Goal: Information Seeking & Learning: Understand process/instructions

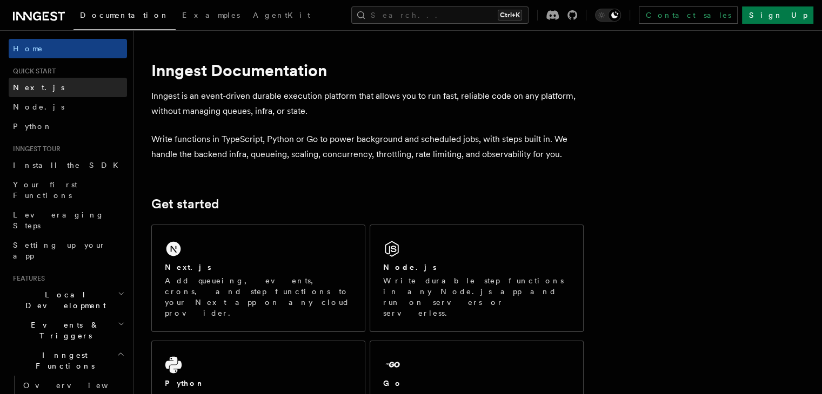
click at [36, 92] on span "Next.js" at bounding box center [38, 87] width 51 height 11
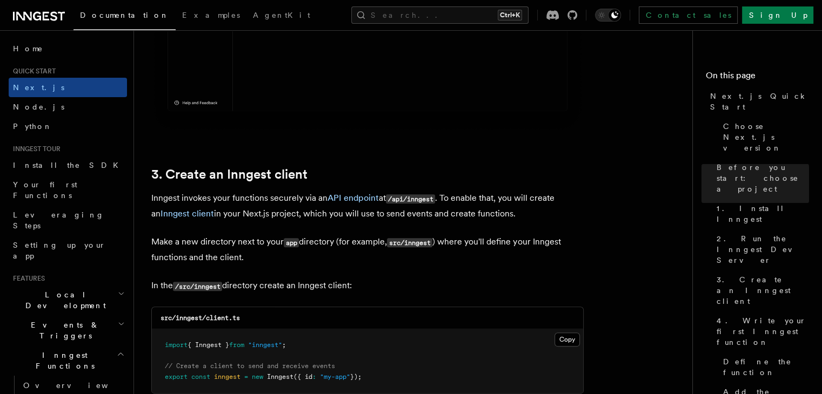
scroll to position [1224, 0]
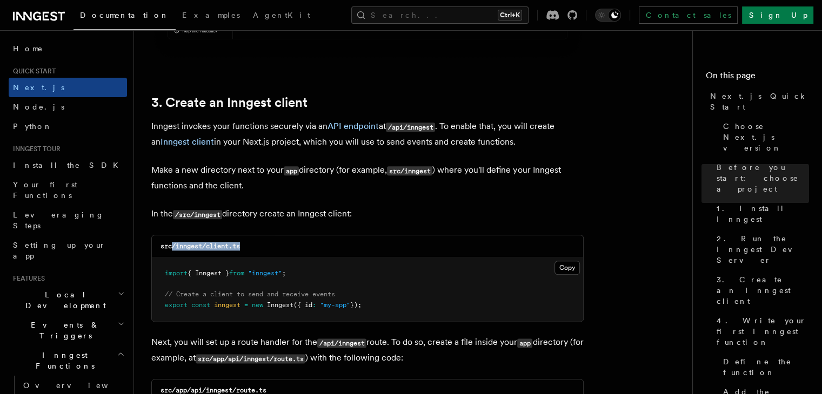
drag, startPoint x: 173, startPoint y: 247, endPoint x: 265, endPoint y: 249, distance: 91.3
click at [265, 249] on div "src/inngest/client.ts" at bounding box center [367, 247] width 431 height 22
drag, startPoint x: 274, startPoint y: 246, endPoint x: 253, endPoint y: 250, distance: 21.9
click at [276, 245] on div "src/inngest/client.ts" at bounding box center [367, 247] width 431 height 22
click at [171, 249] on code "src/inngest/client.ts" at bounding box center [199, 247] width 79 height 8
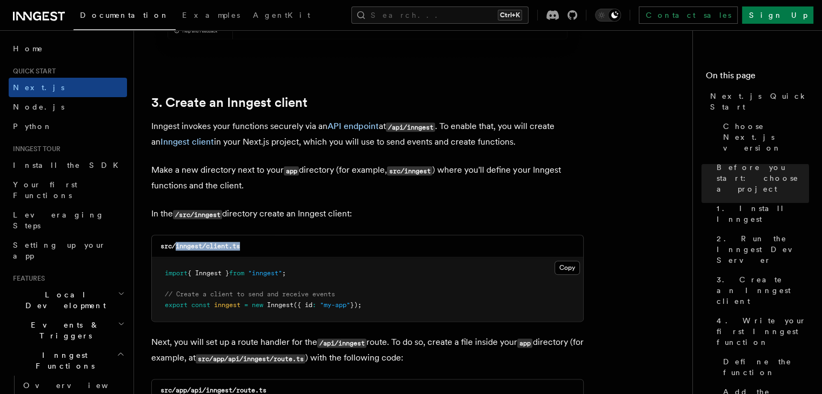
drag, startPoint x: 175, startPoint y: 247, endPoint x: 258, endPoint y: 244, distance: 83.2
click at [258, 244] on div "src/inngest/client.ts" at bounding box center [367, 247] width 431 height 22
copy code "inngest/client.ts"
click at [578, 268] on button "Copy Copied" at bounding box center [566, 268] width 25 height 14
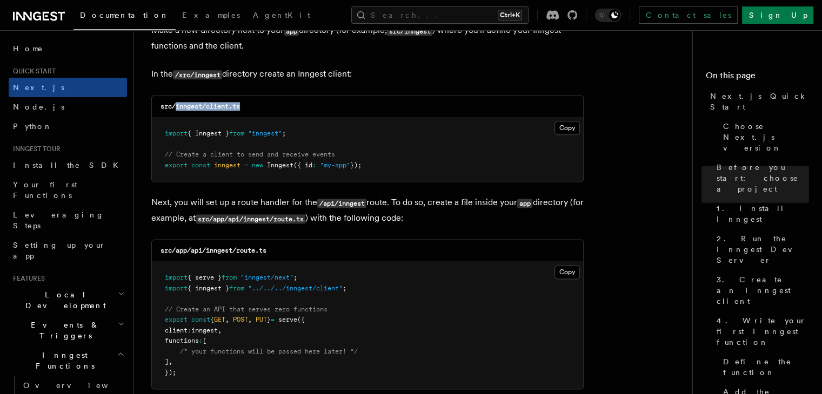
scroll to position [1368, 0]
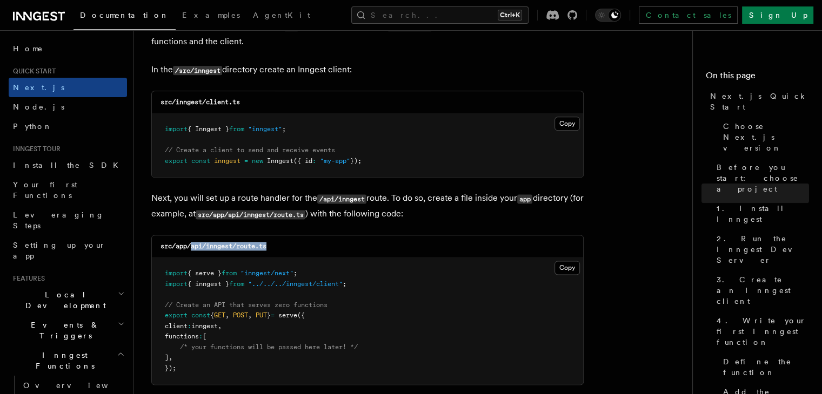
drag, startPoint x: 190, startPoint y: 249, endPoint x: 294, endPoint y: 247, distance: 104.3
click at [294, 247] on div "src/app/api/inngest/route.ts" at bounding box center [367, 247] width 431 height 22
copy code "api/inngest/route.ts"
click at [563, 271] on button "Copy Copied" at bounding box center [566, 268] width 25 height 14
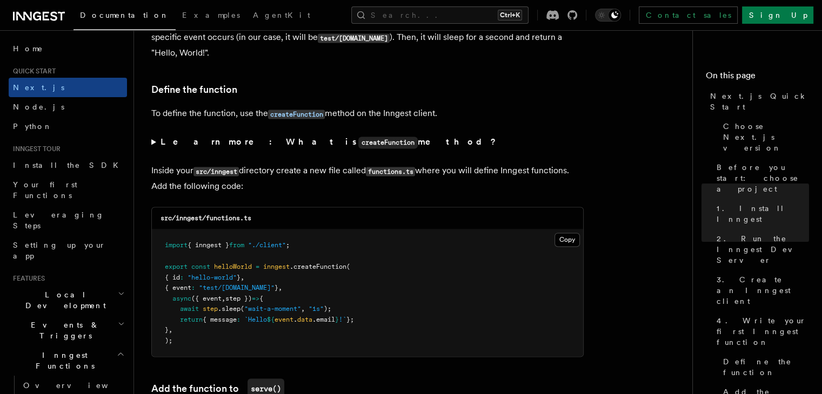
scroll to position [1801, 0]
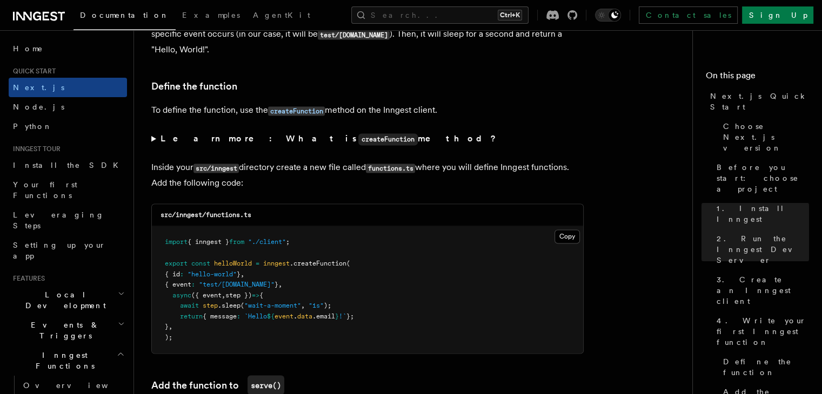
click at [209, 215] on code "src/inngest/functions.ts" at bounding box center [205, 215] width 91 height 8
drag, startPoint x: 207, startPoint y: 218, endPoint x: 281, endPoint y: 218, distance: 74.5
click at [281, 218] on div "src/inngest/functions.ts" at bounding box center [367, 215] width 431 height 22
copy code "functions.ts"
click at [562, 238] on button "Copy Copied" at bounding box center [566, 237] width 25 height 14
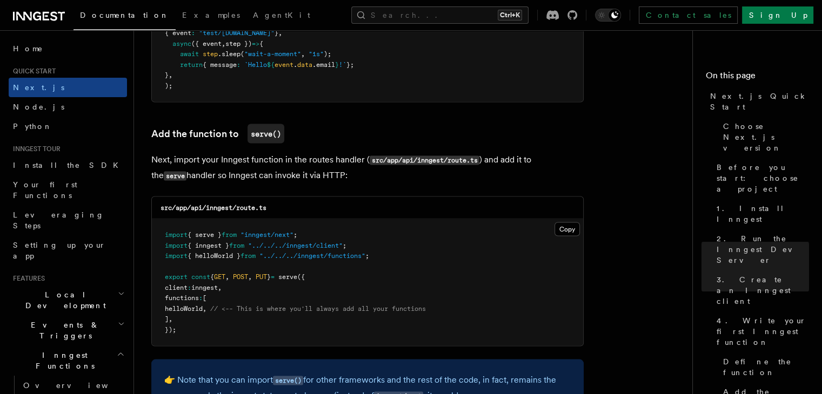
scroll to position [2017, 0]
